Goal: Navigation & Orientation: Locate item on page

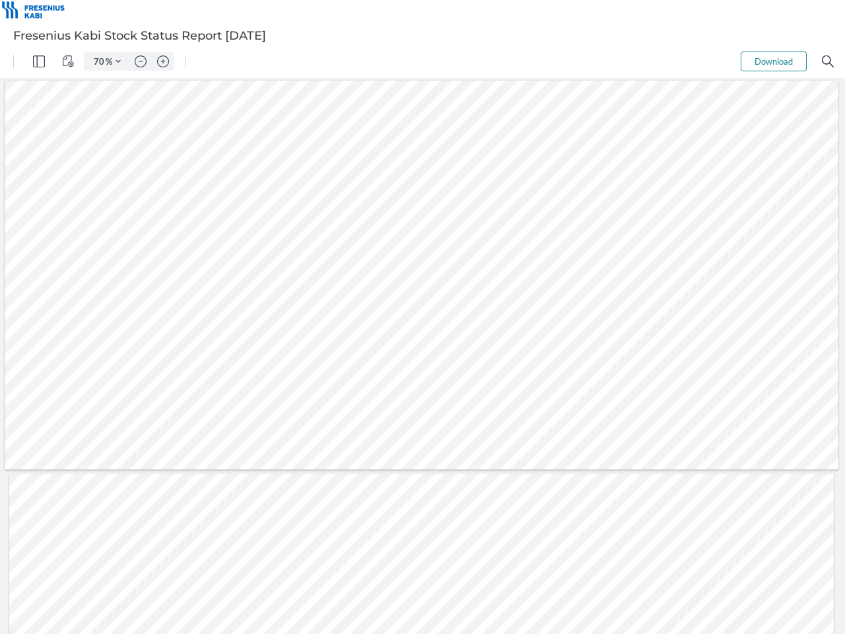
click at [39, 61] on img "Panel" at bounding box center [39, 61] width 12 height 12
click at [68, 61] on img "View Controls" at bounding box center [68, 61] width 12 height 12
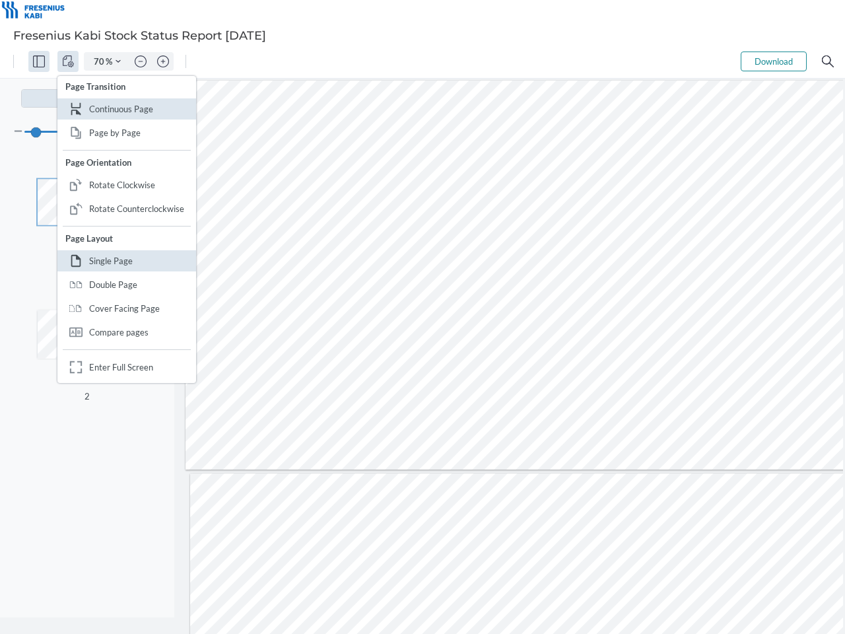
click at [100, 61] on input "70" at bounding box center [96, 61] width 18 height 12
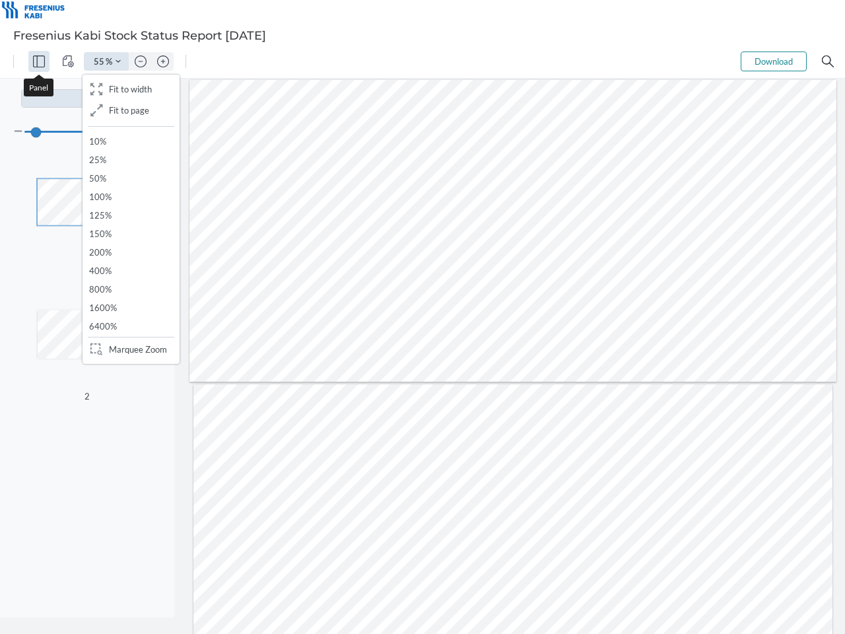
click at [118, 61] on img "Zoom Controls" at bounding box center [118, 61] width 5 height 5
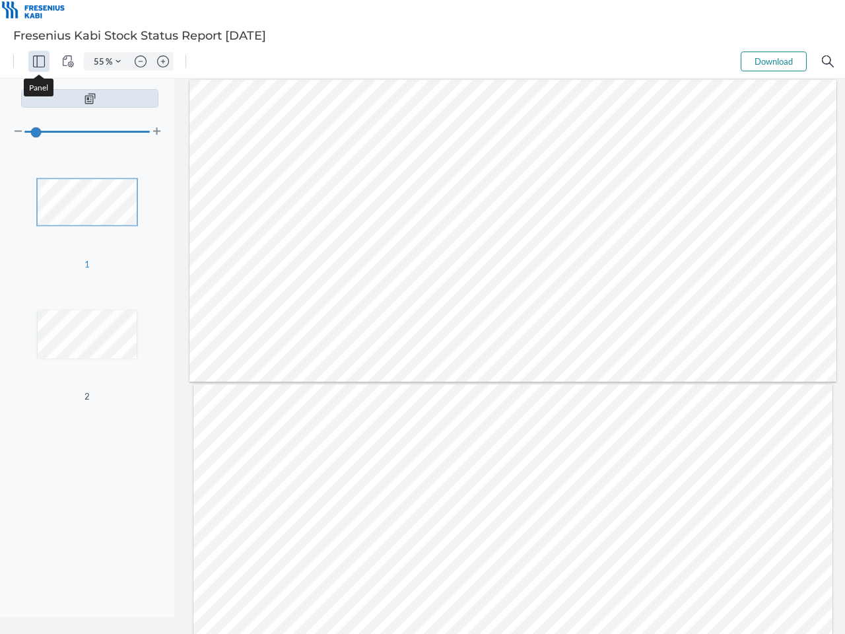
click at [141, 61] on img "Zoom out" at bounding box center [141, 61] width 12 height 12
type input "47"
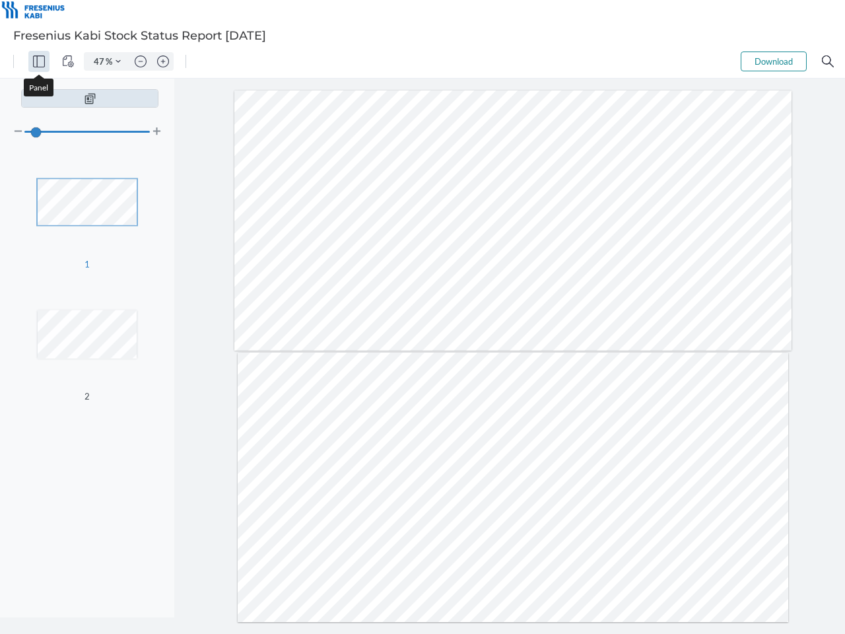
type input "2"
click at [163, 61] on img "Zoom in" at bounding box center [163, 61] width 12 height 12
type input "55"
